Goal: Information Seeking & Learning: Learn about a topic

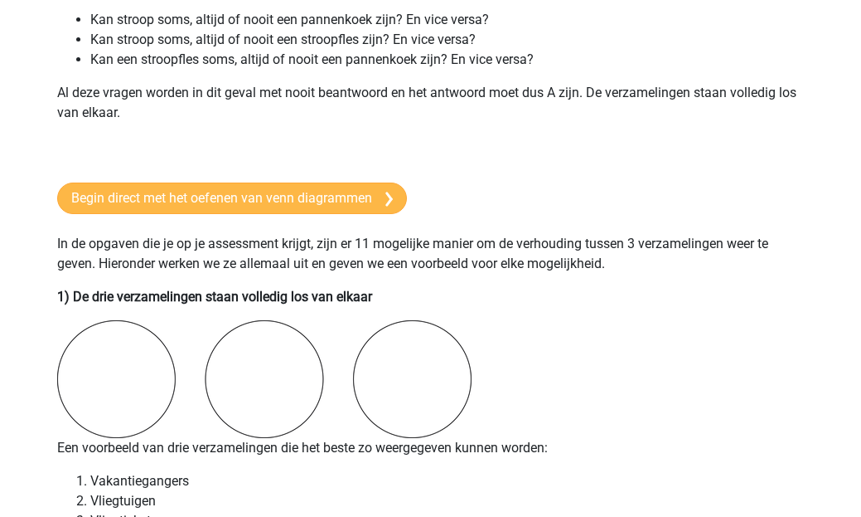
scroll to position [1031, 0]
click at [363, 192] on link "Begin direct met het oefenen van venn diagrammen" at bounding box center [232, 198] width 350 height 32
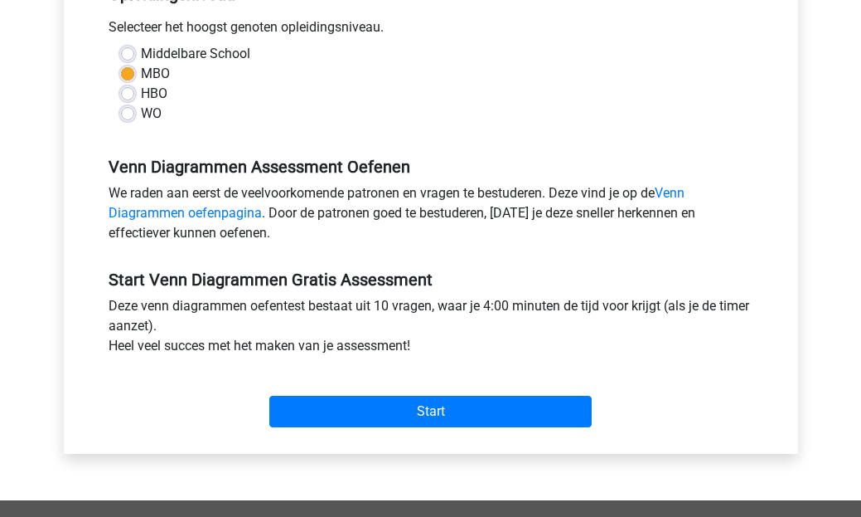
scroll to position [374, 0]
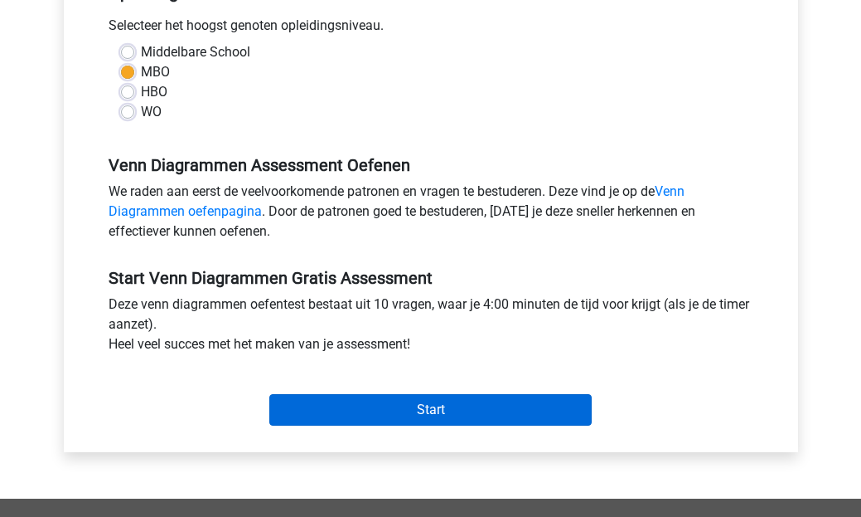
click at [433, 398] on input "Start" at bounding box center [430, 410] width 323 height 32
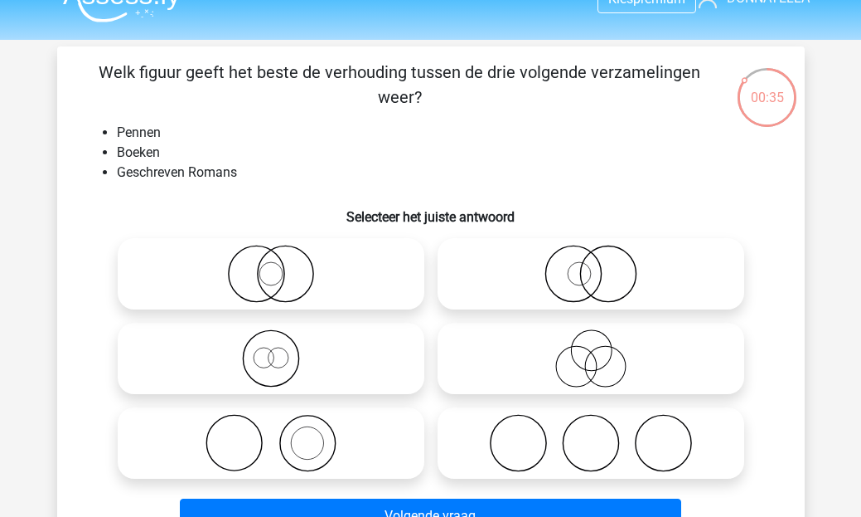
scroll to position [44, 0]
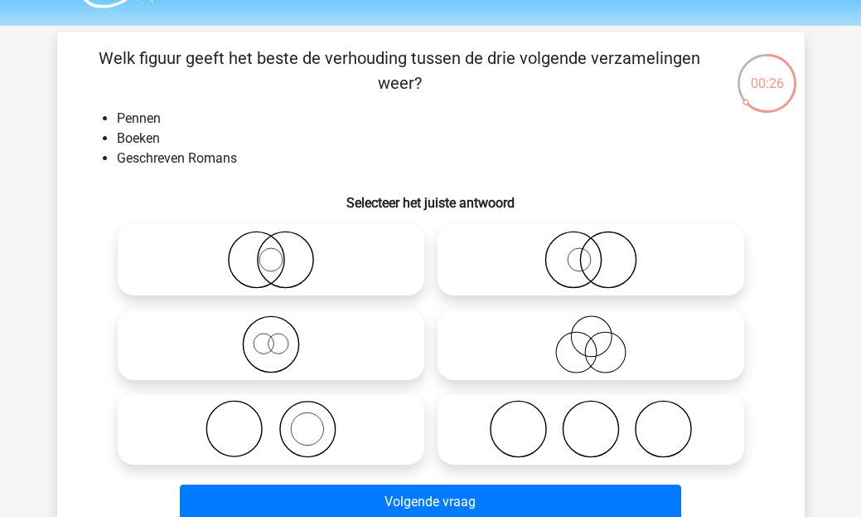
click at [320, 400] on label at bounding box center [271, 428] width 307 height 71
click at [282, 410] on input "radio" at bounding box center [276, 415] width 11 height 11
radio input "true"
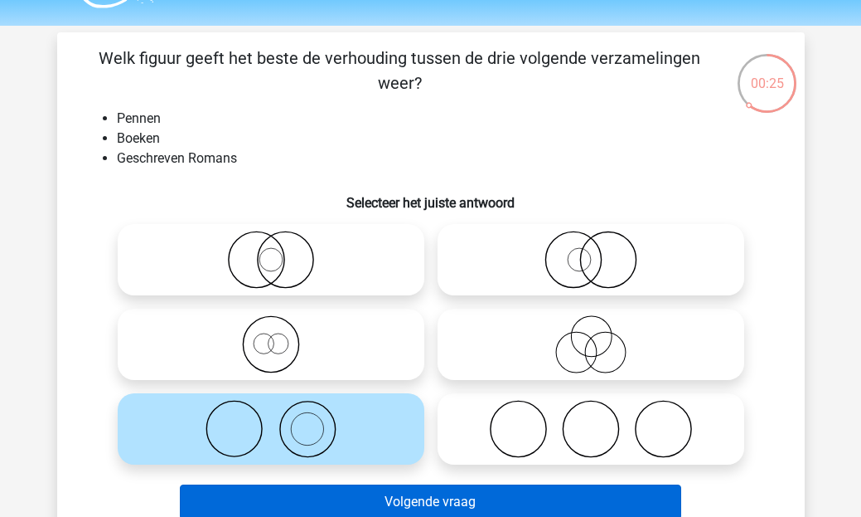
click at [400, 501] on button "Volgende vraag" at bounding box center [431, 501] width 502 height 35
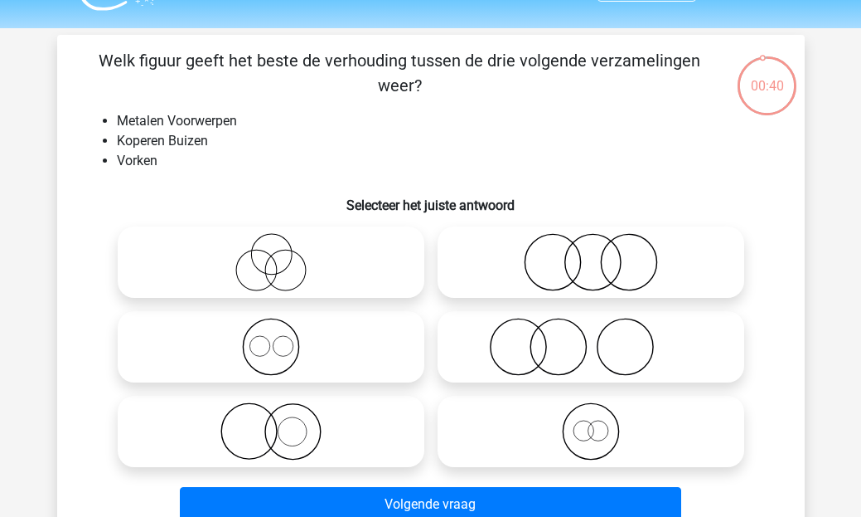
scroll to position [45, 0]
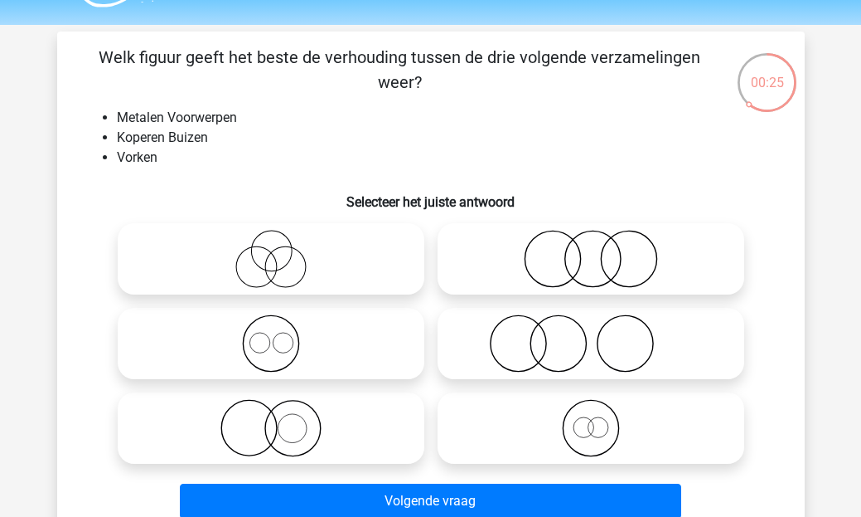
click at [537, 344] on icon at bounding box center [591, 343] width 294 height 58
click at [591, 335] on input "radio" at bounding box center [596, 329] width 11 height 11
radio input "true"
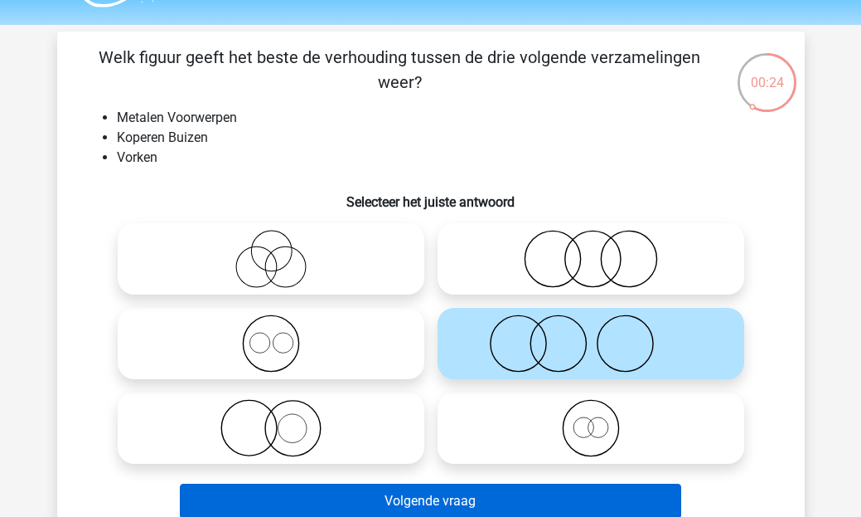
click at [457, 489] on button "Volgende vraag" at bounding box center [431, 500] width 502 height 35
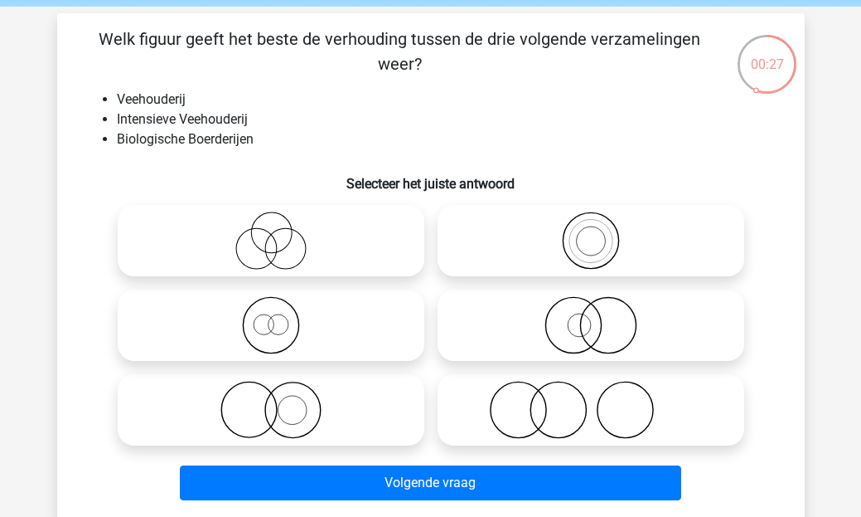
scroll to position [63, 0]
click at [328, 338] on icon at bounding box center [271, 325] width 294 height 58
click at [282, 317] on input "radio" at bounding box center [276, 311] width 11 height 11
radio input "true"
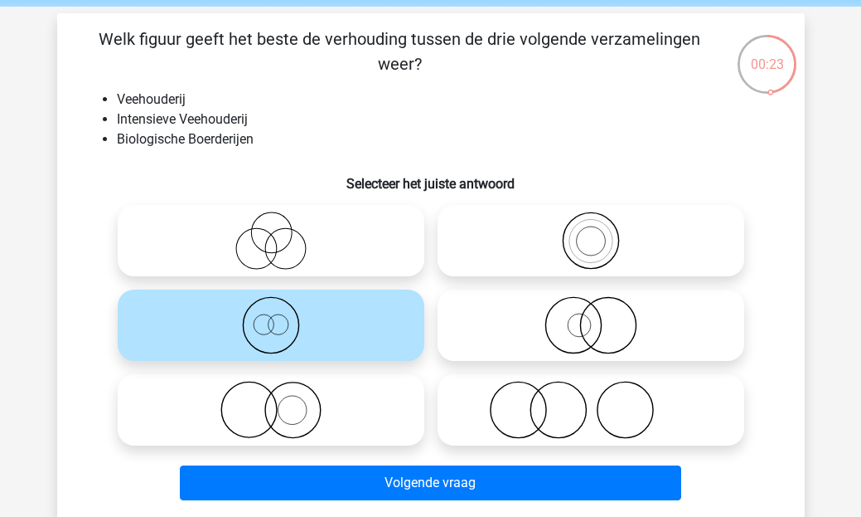
click at [334, 240] on icon at bounding box center [271, 240] width 294 height 58
click at [282, 232] on input "radio" at bounding box center [276, 226] width 11 height 11
radio input "true"
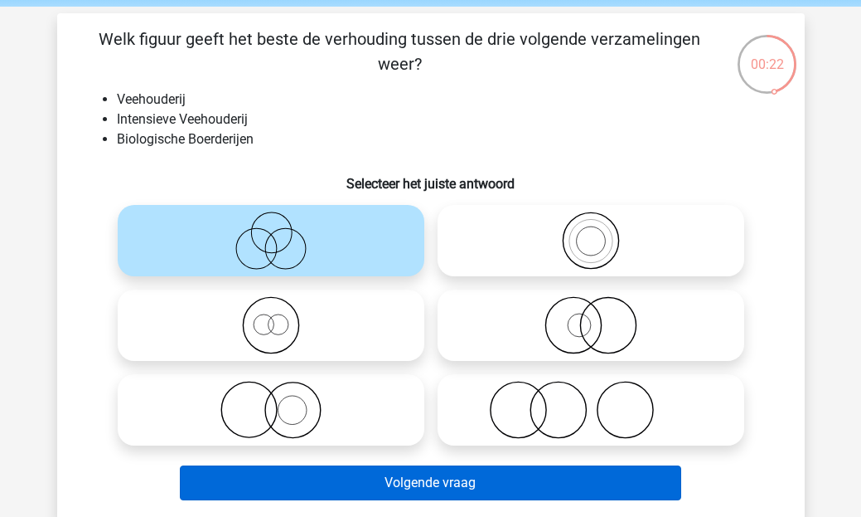
click at [458, 480] on button "Volgende vraag" at bounding box center [431, 482] width 502 height 35
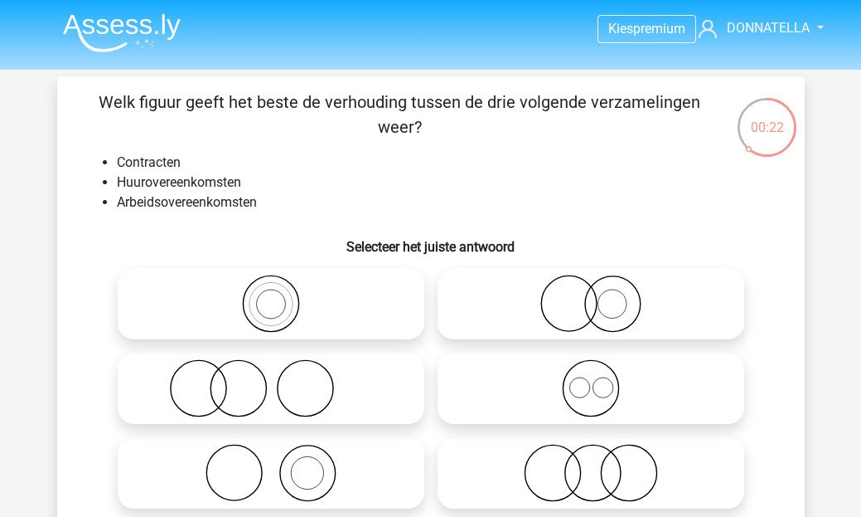
click at [367, 463] on icon at bounding box center [271, 473] width 294 height 58
click at [282, 463] on input "radio" at bounding box center [276, 459] width 11 height 11
radio input "true"
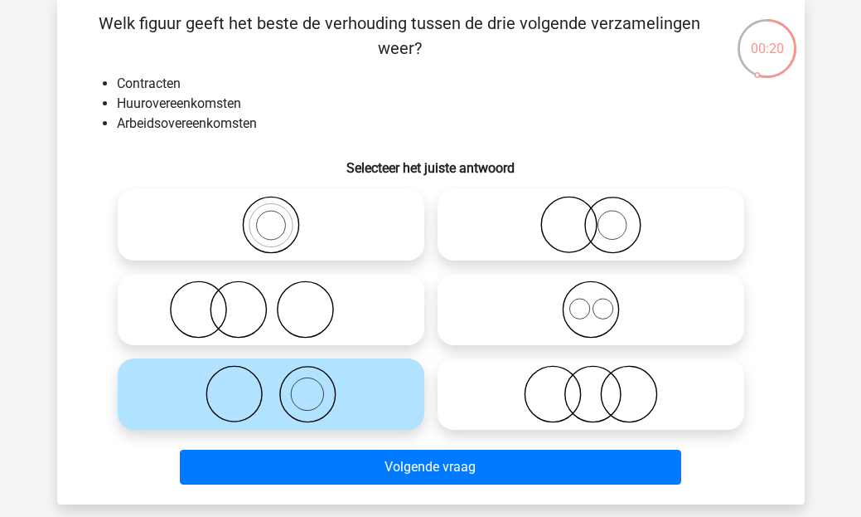
scroll to position [82, 0]
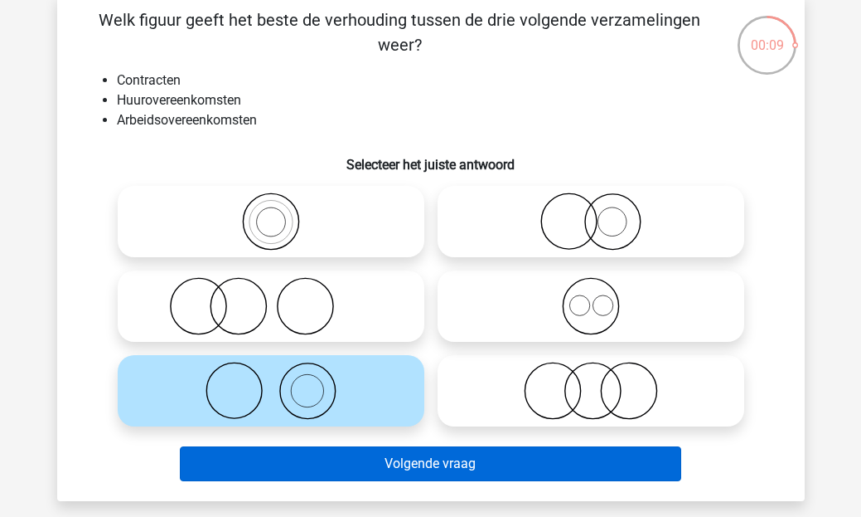
click at [365, 454] on button "Volgende vraag" at bounding box center [431, 463] width 502 height 35
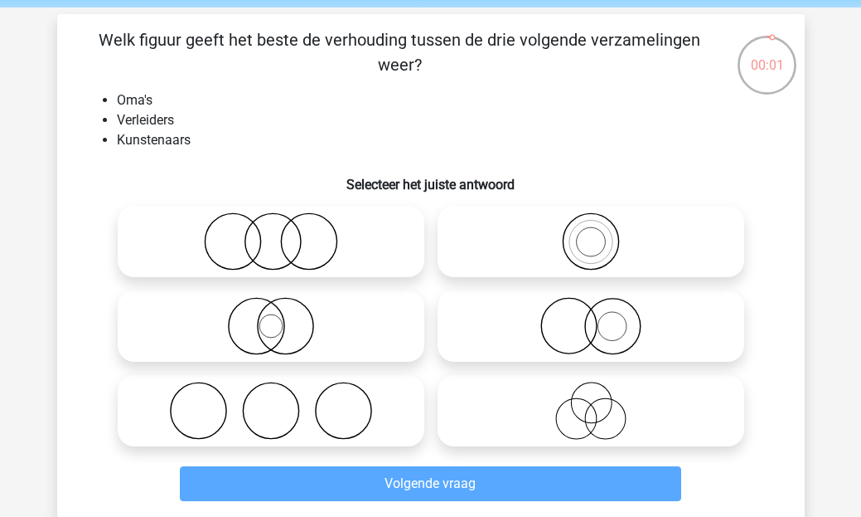
scroll to position [59, 1]
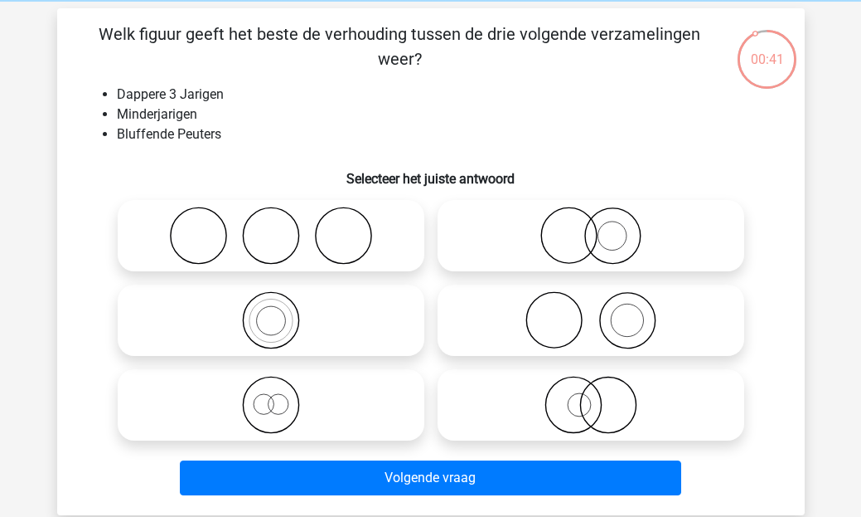
scroll to position [66, 0]
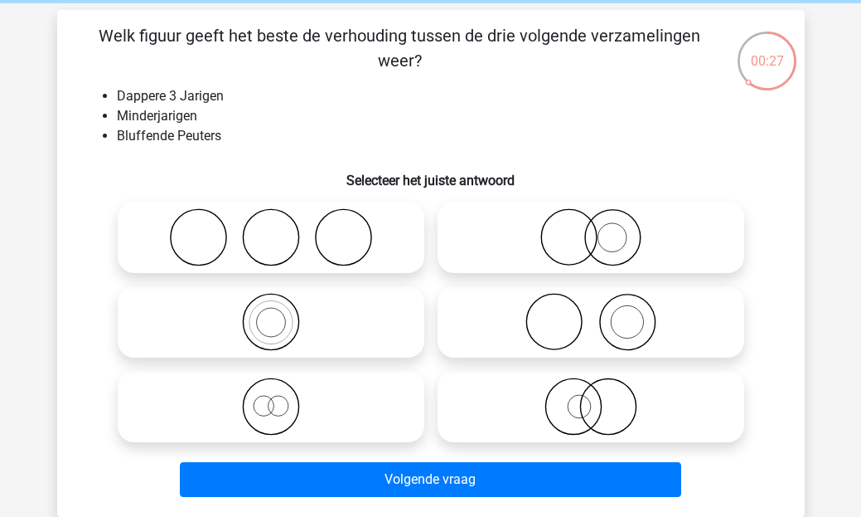
click at [599, 245] on icon at bounding box center [591, 237] width 294 height 58
click at [599, 229] on input "radio" at bounding box center [596, 223] width 11 height 11
radio input "true"
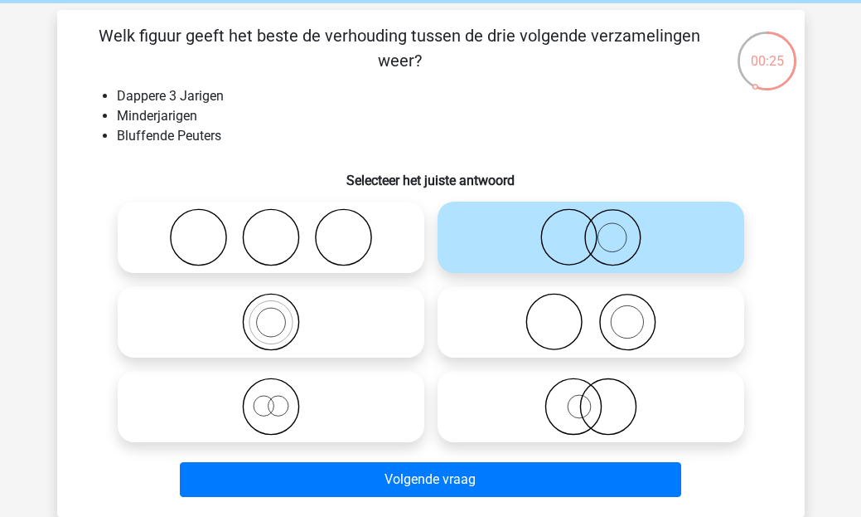
click at [558, 417] on icon at bounding box center [591, 406] width 294 height 58
click at [591, 398] on input "radio" at bounding box center [596, 392] width 11 height 11
radio input "true"
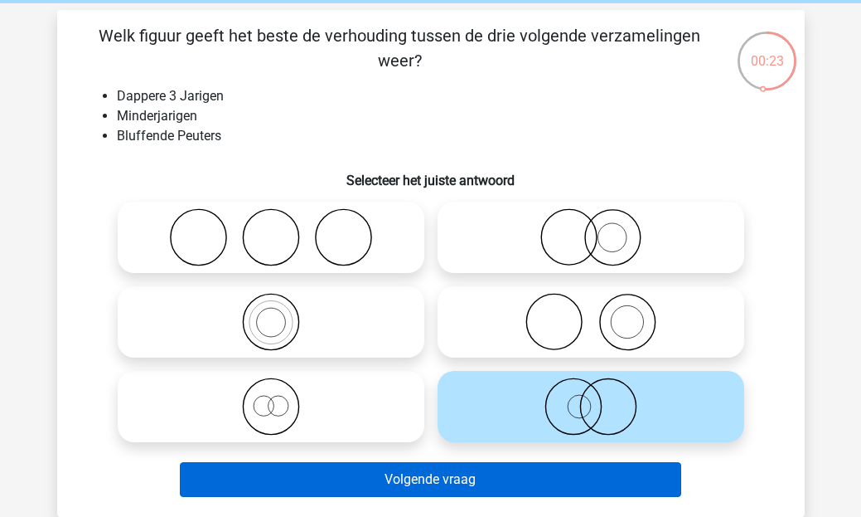
click at [536, 473] on button "Volgende vraag" at bounding box center [431, 479] width 502 height 35
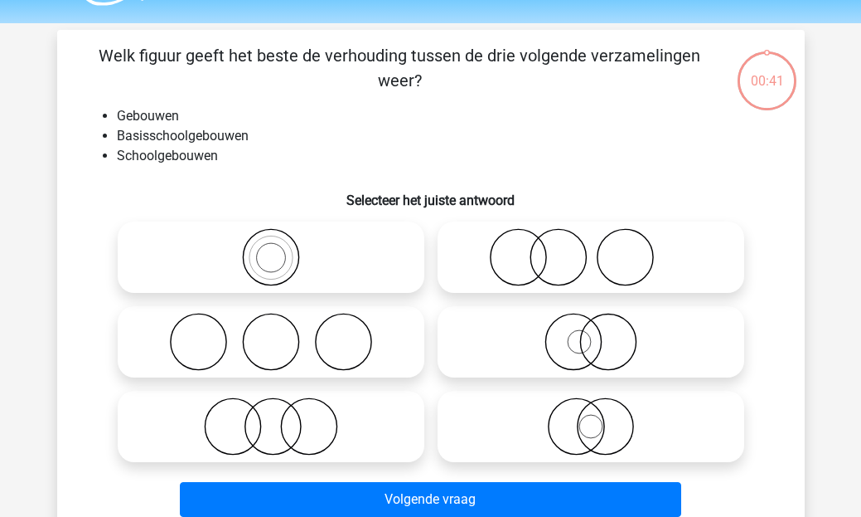
scroll to position [47, 0]
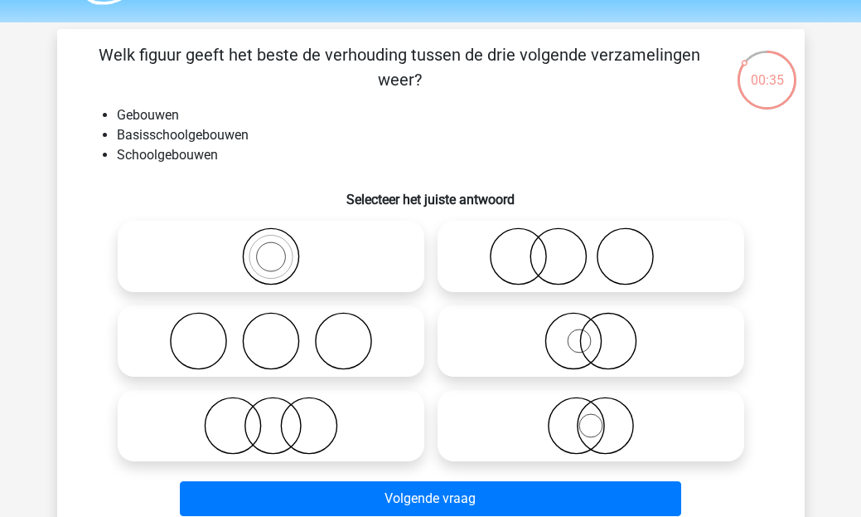
click at [307, 413] on icon at bounding box center [271, 425] width 294 height 58
click at [282, 413] on input "radio" at bounding box center [276, 411] width 11 height 11
radio input "true"
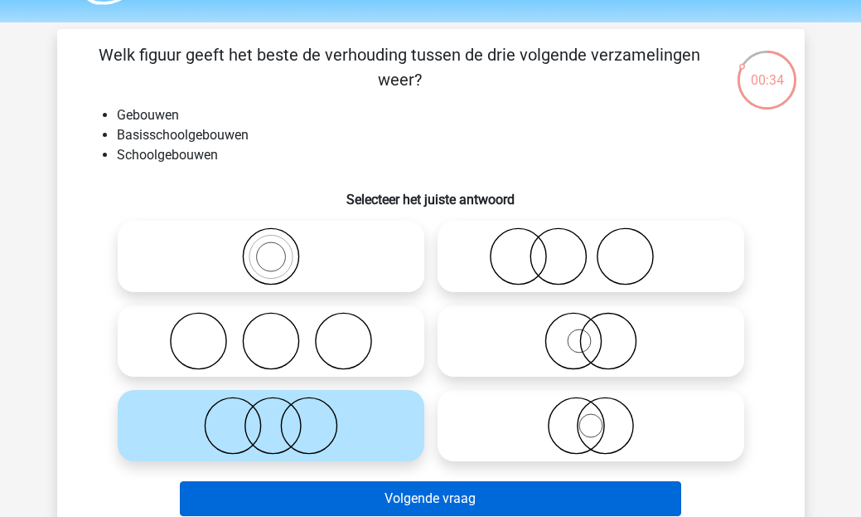
click at [338, 490] on button "Volgende vraag" at bounding box center [431, 498] width 502 height 35
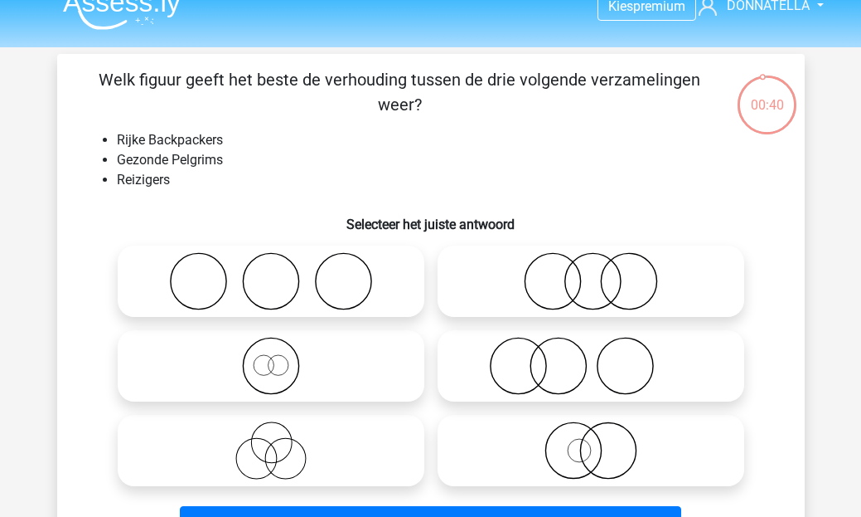
scroll to position [23, 0]
click at [329, 294] on icon at bounding box center [271, 280] width 294 height 58
click at [282, 272] on input "radio" at bounding box center [276, 266] width 11 height 11
radio input "true"
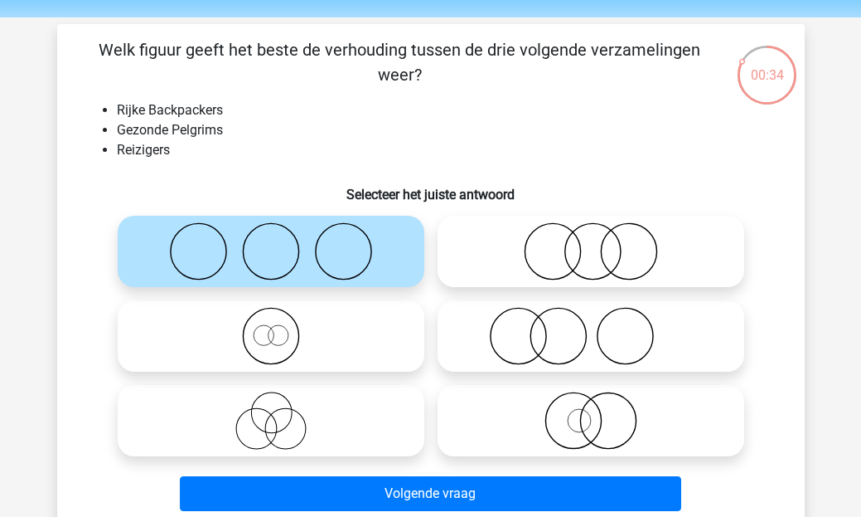
scroll to position [61, 0]
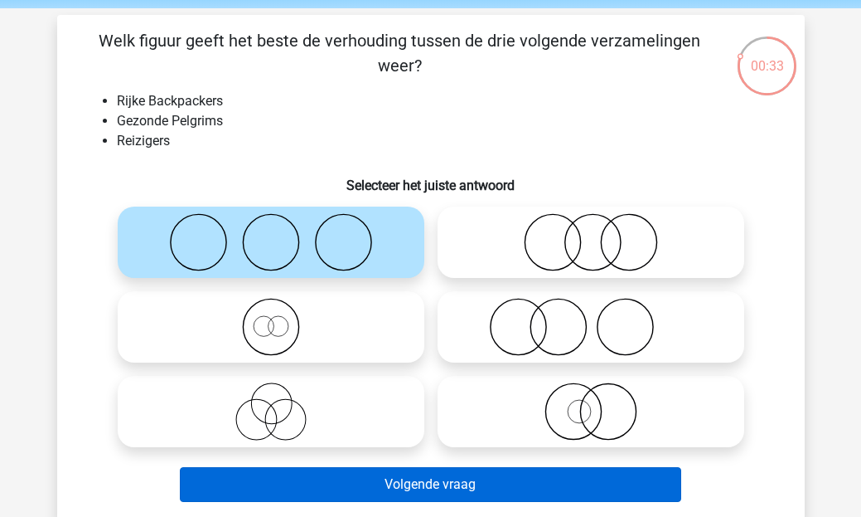
click at [401, 485] on button "Volgende vraag" at bounding box center [431, 484] width 502 height 35
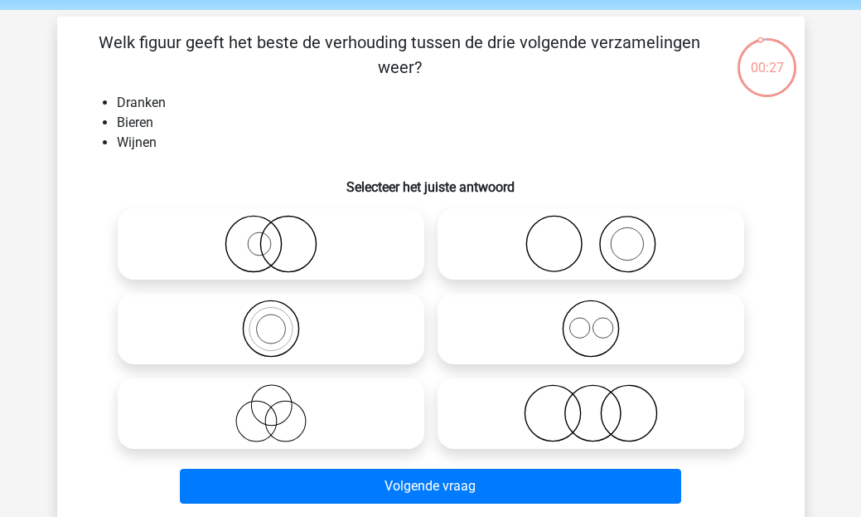
scroll to position [65, 0]
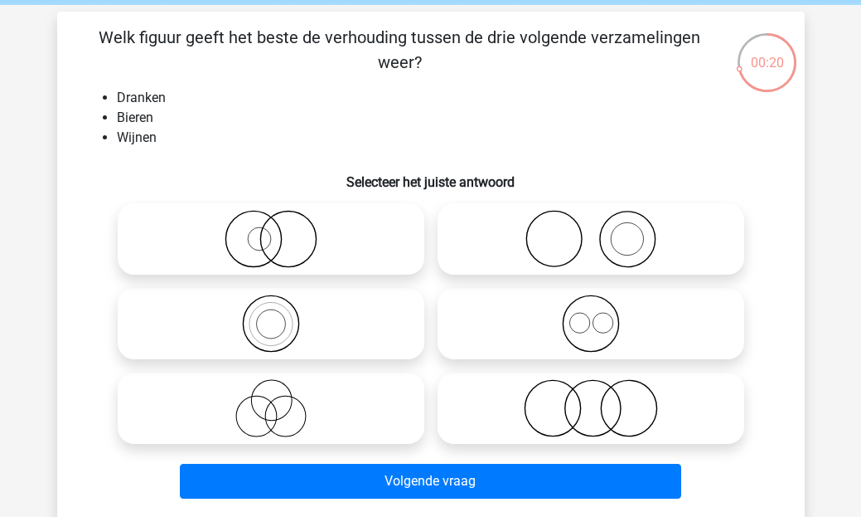
click at [603, 312] on icon at bounding box center [591, 323] width 294 height 58
click at [602, 312] on input "radio" at bounding box center [596, 309] width 11 height 11
radio input "true"
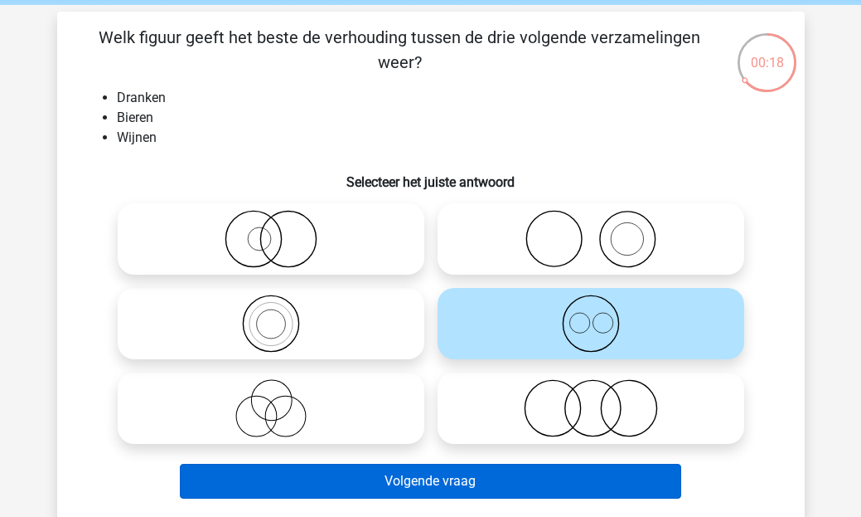
click at [454, 481] on button "Volgende vraag" at bounding box center [431, 480] width 502 height 35
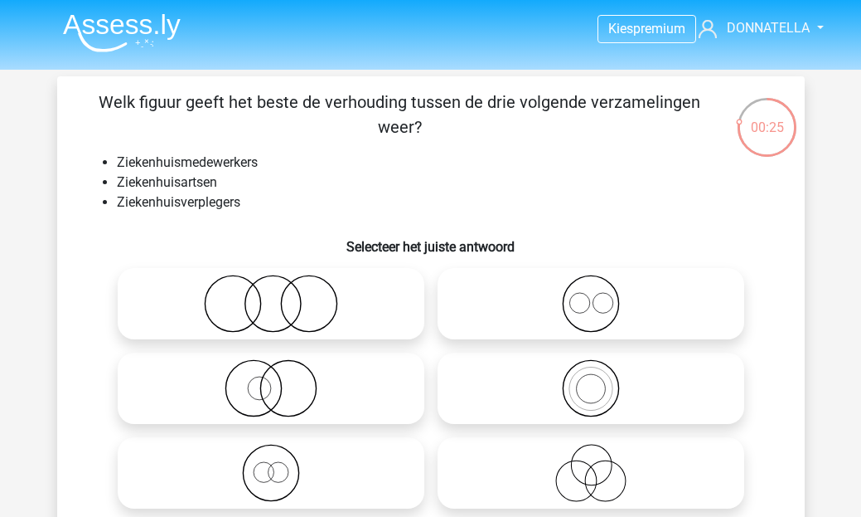
click at [516, 478] on icon at bounding box center [591, 473] width 294 height 58
click at [591, 464] on input "radio" at bounding box center [596, 459] width 11 height 11
radio input "true"
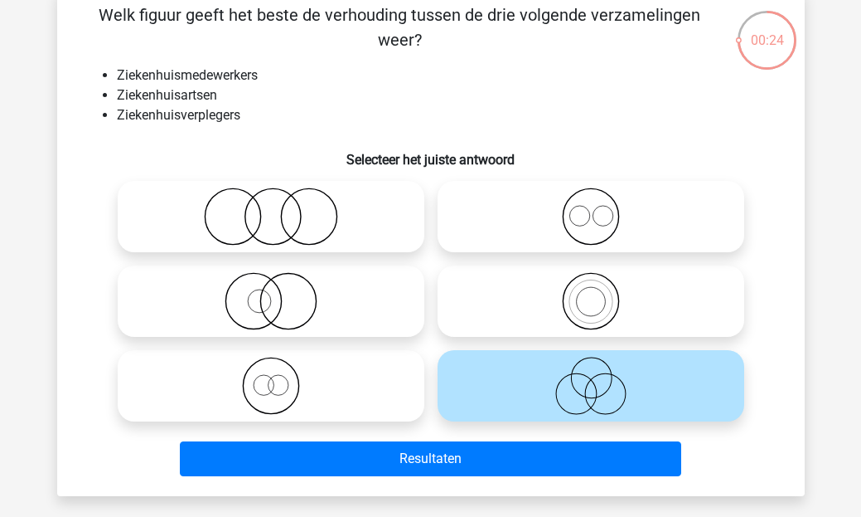
scroll to position [92, 0]
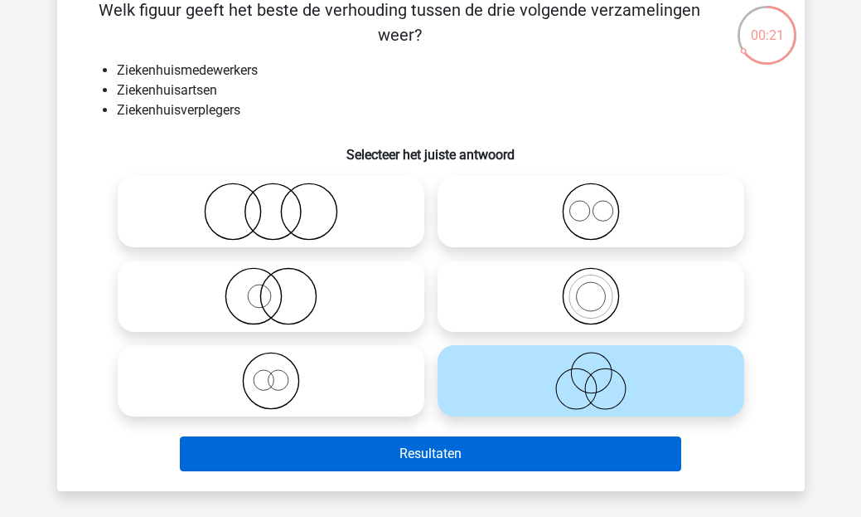
click at [489, 470] on button "Resultaten" at bounding box center [431, 453] width 502 height 35
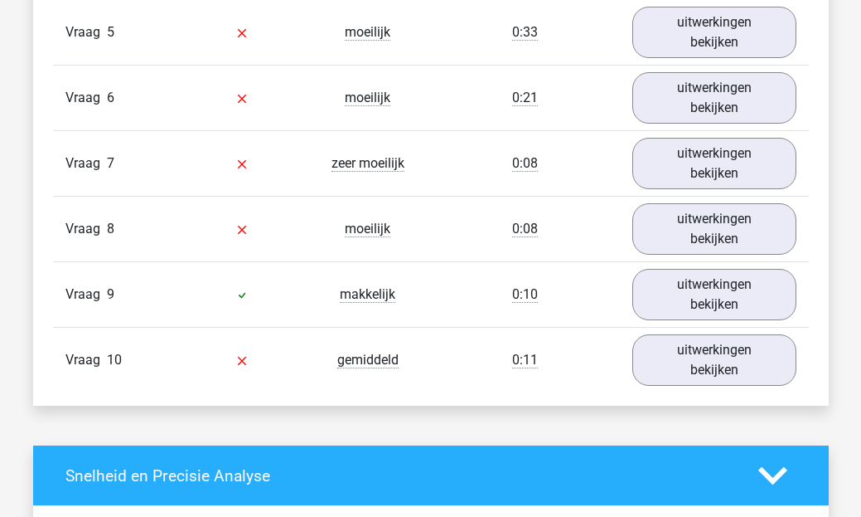
scroll to position [1682, 0]
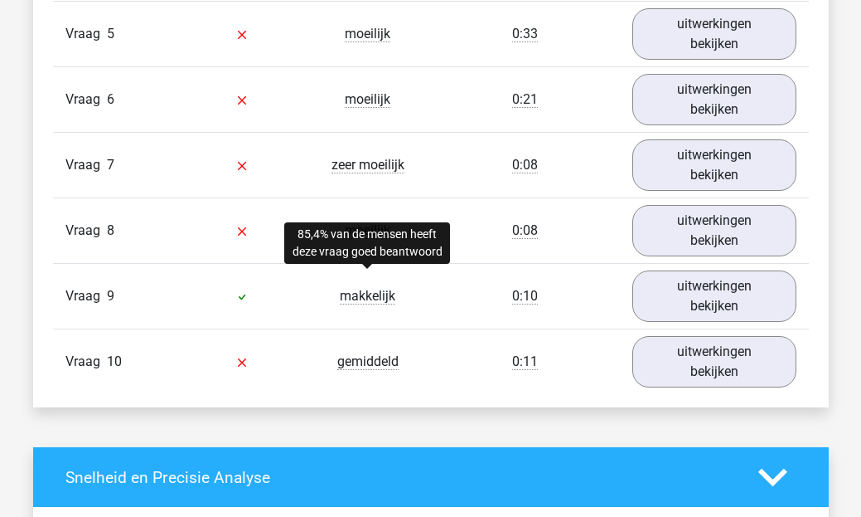
click at [378, 296] on span "makkelijk" at bounding box center [368, 296] width 56 height 17
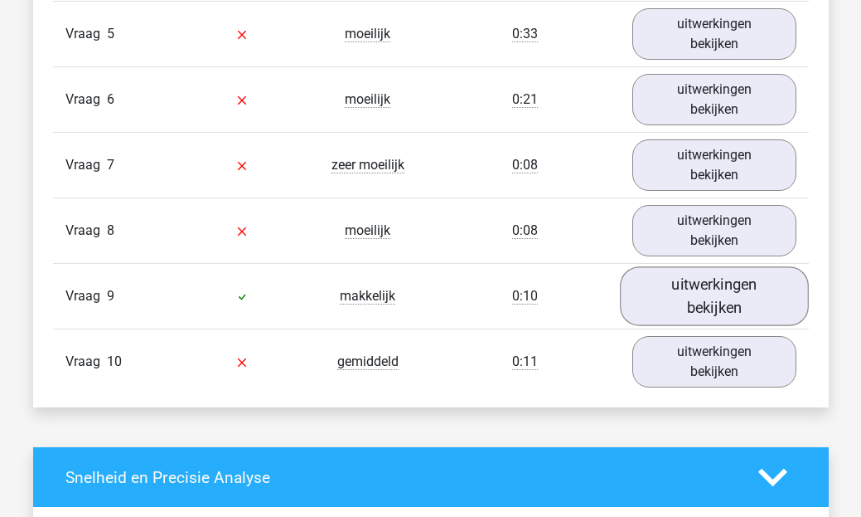
click at [638, 295] on link "uitwerkingen bekijken" at bounding box center [714, 296] width 189 height 59
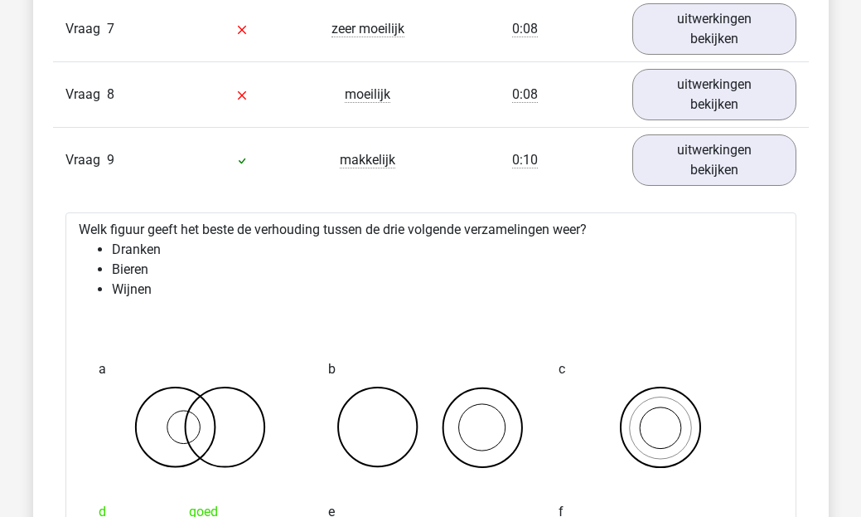
scroll to position [1795, 0]
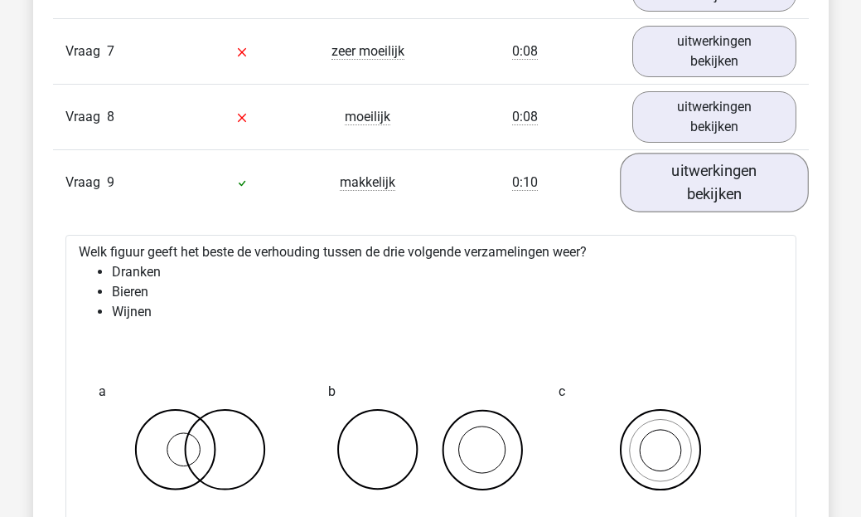
click at [687, 197] on link "uitwerkingen bekijken" at bounding box center [714, 182] width 189 height 59
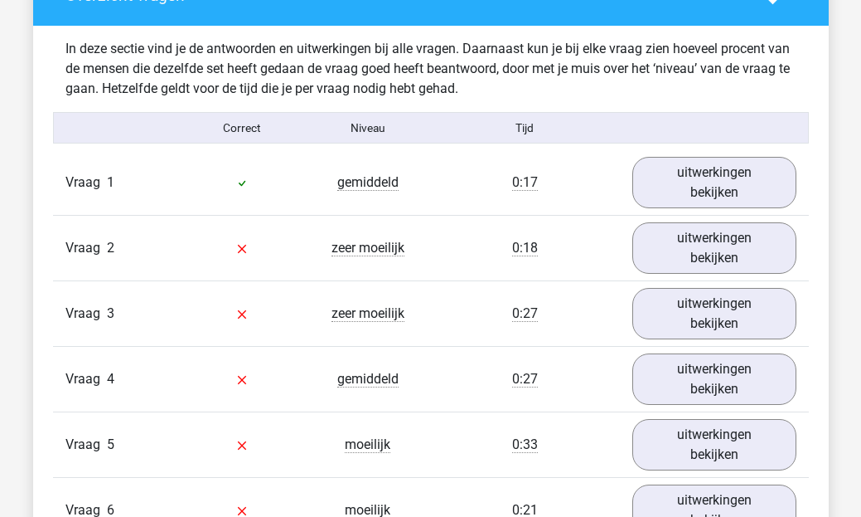
scroll to position [1258, 0]
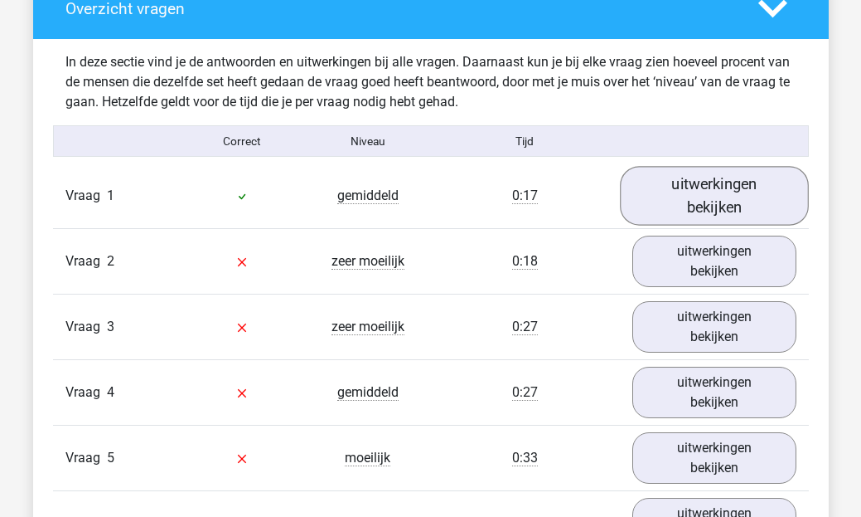
click at [687, 197] on link "uitwerkingen bekijken" at bounding box center [714, 196] width 189 height 59
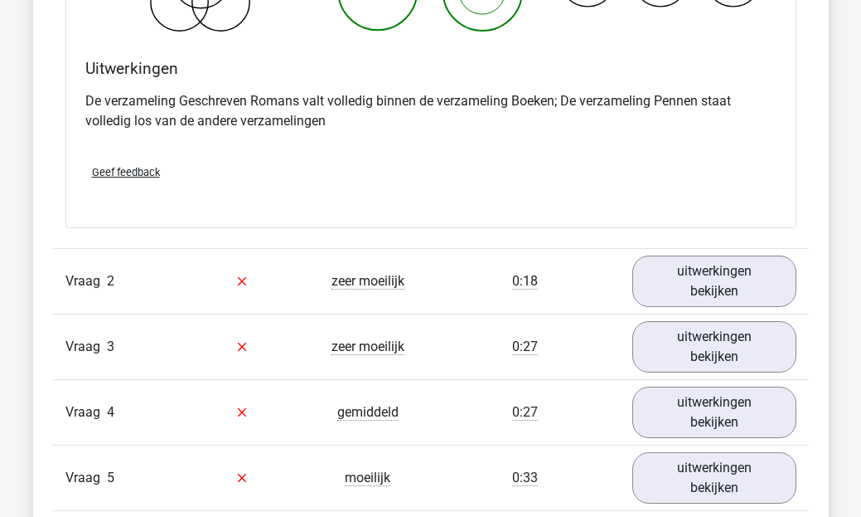
scroll to position [1896, 0]
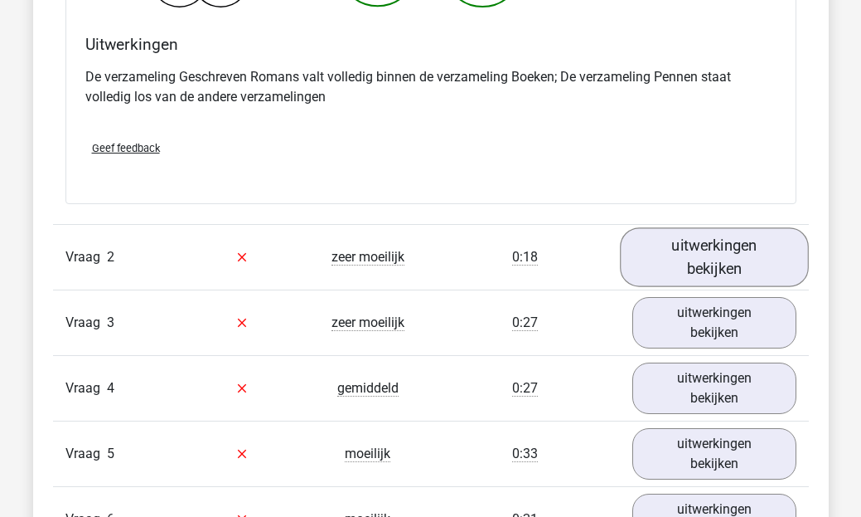
click at [712, 241] on link "uitwerkingen bekijken" at bounding box center [714, 256] width 189 height 59
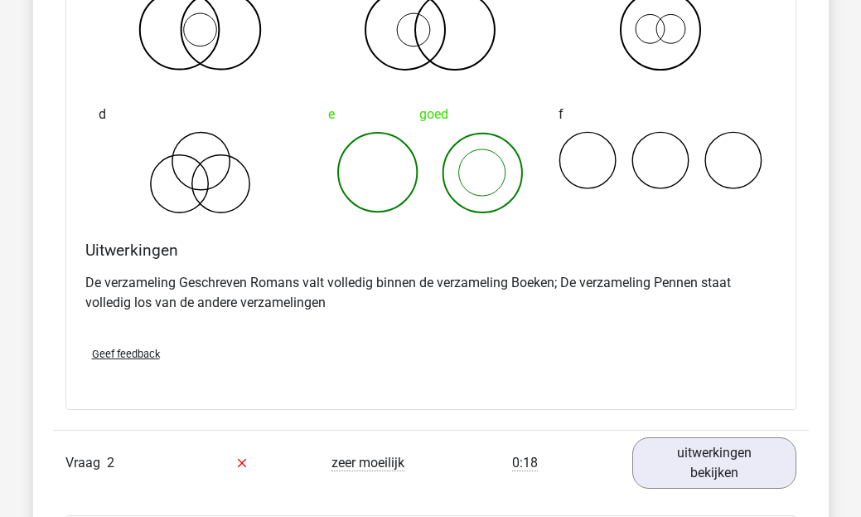
scroll to position [1688, 0]
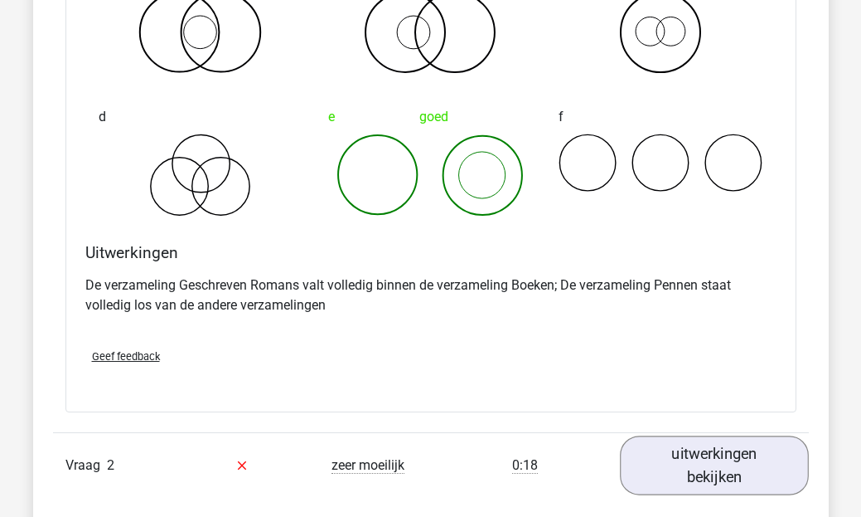
click at [719, 444] on link "uitwerkingen bekijken" at bounding box center [714, 464] width 189 height 59
